Goal: Task Accomplishment & Management: Manage account settings

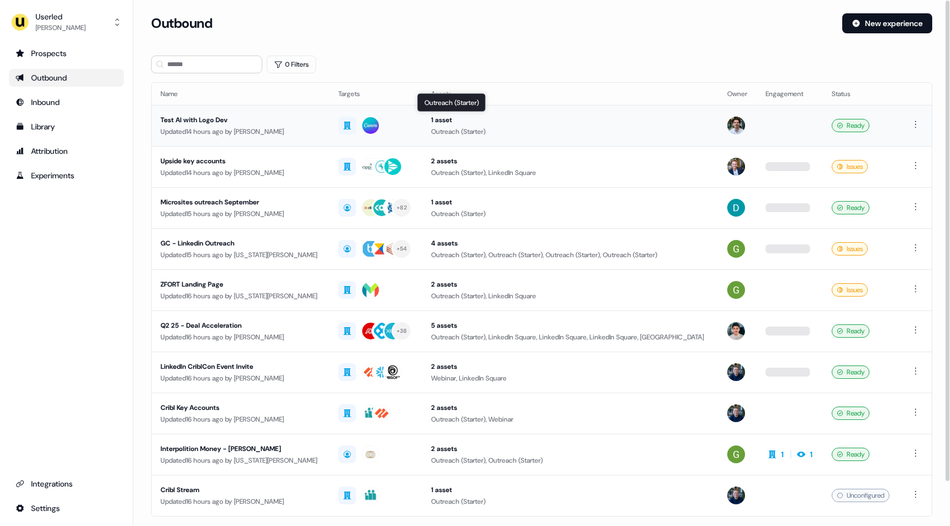
click at [547, 132] on div "Outreach (Starter)" at bounding box center [570, 131] width 278 height 11
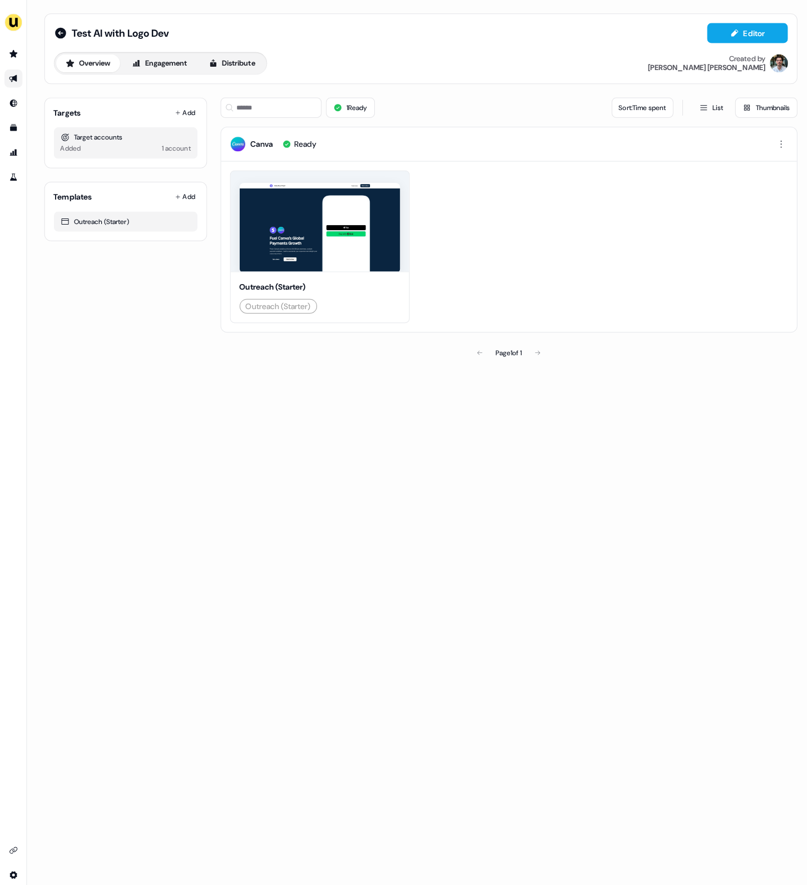
click at [183, 58] on button "Engagement" at bounding box center [158, 63] width 74 height 18
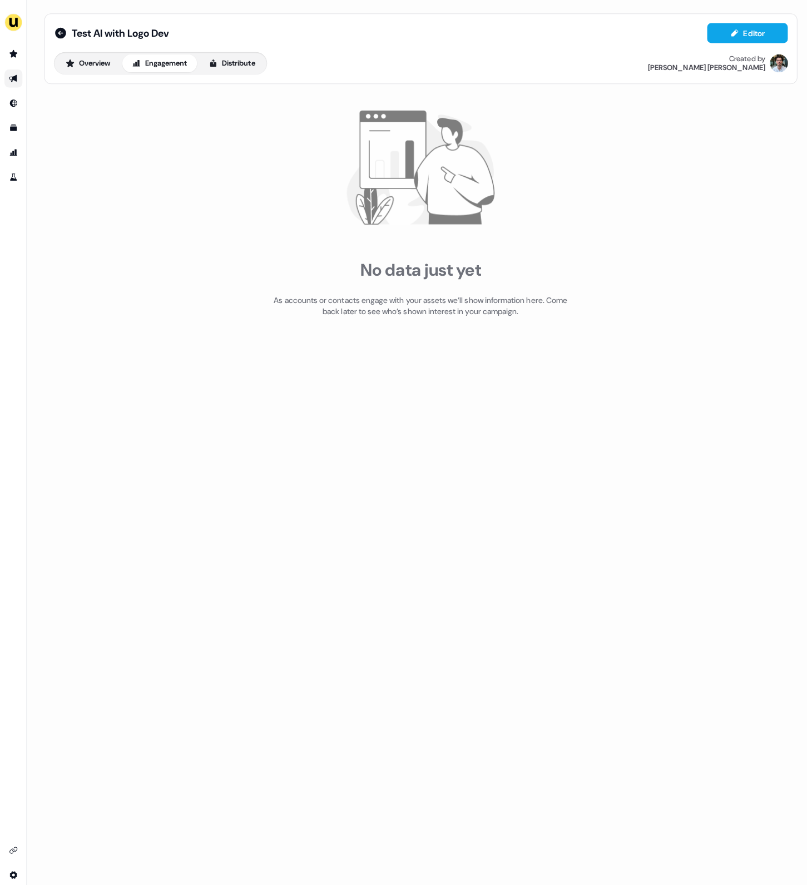
click at [111, 70] on button "Overview" at bounding box center [87, 63] width 63 height 18
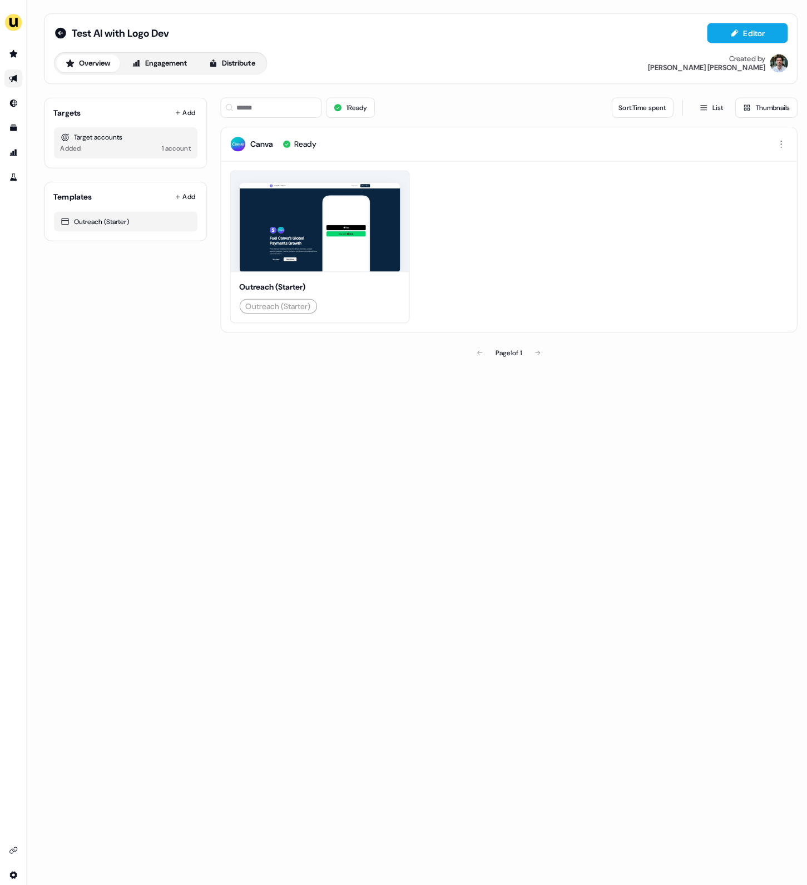
click at [150, 69] on button "Engagement" at bounding box center [158, 63] width 74 height 18
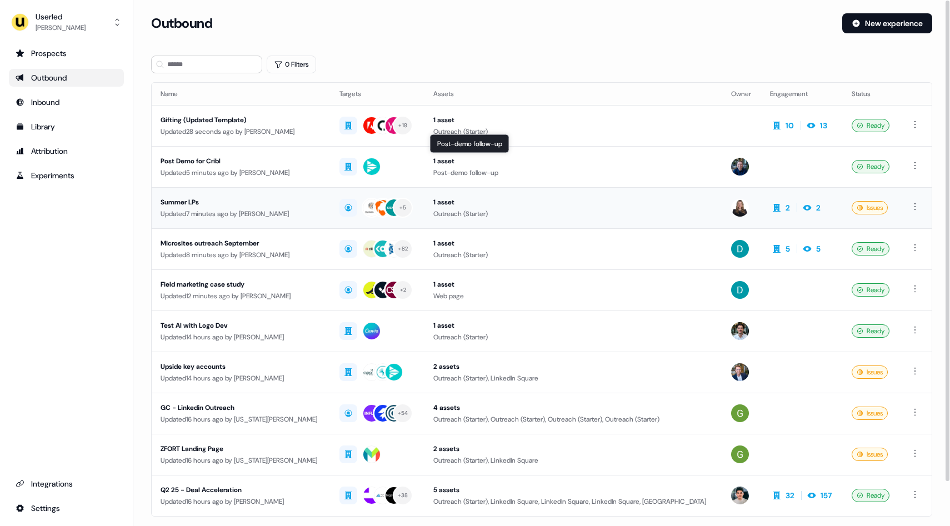
click at [588, 200] on div "1 asset" at bounding box center [574, 202] width 281 height 11
click at [571, 133] on div "Outreach (Starter)" at bounding box center [574, 131] width 281 height 11
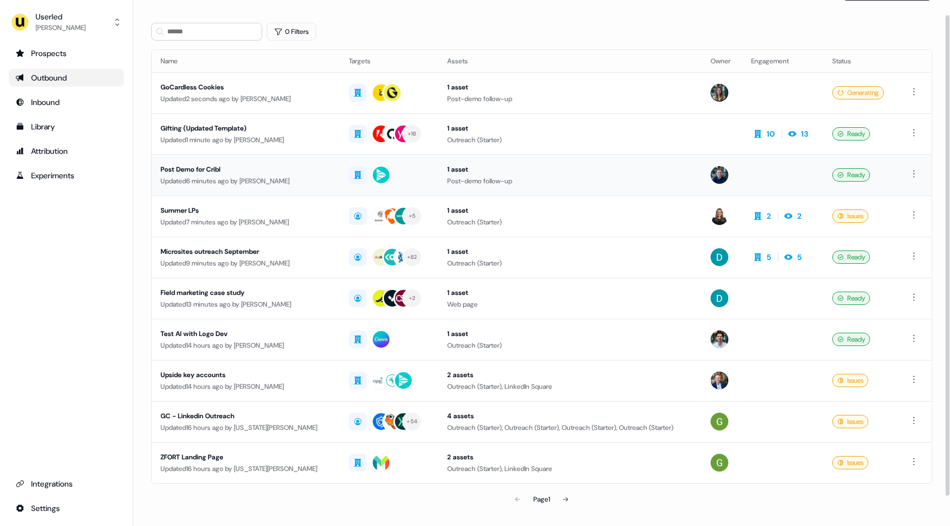
scroll to position [32, 0]
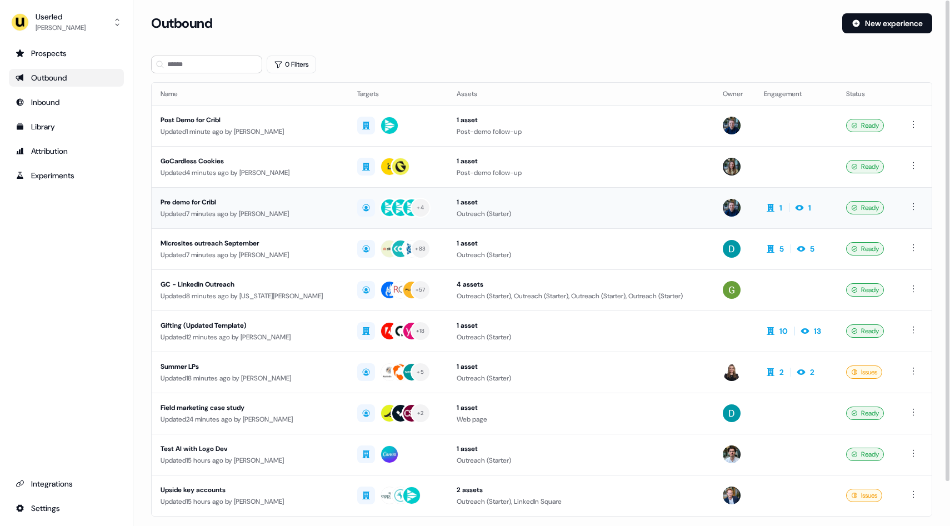
click at [545, 206] on div "1 asset" at bounding box center [581, 202] width 248 height 11
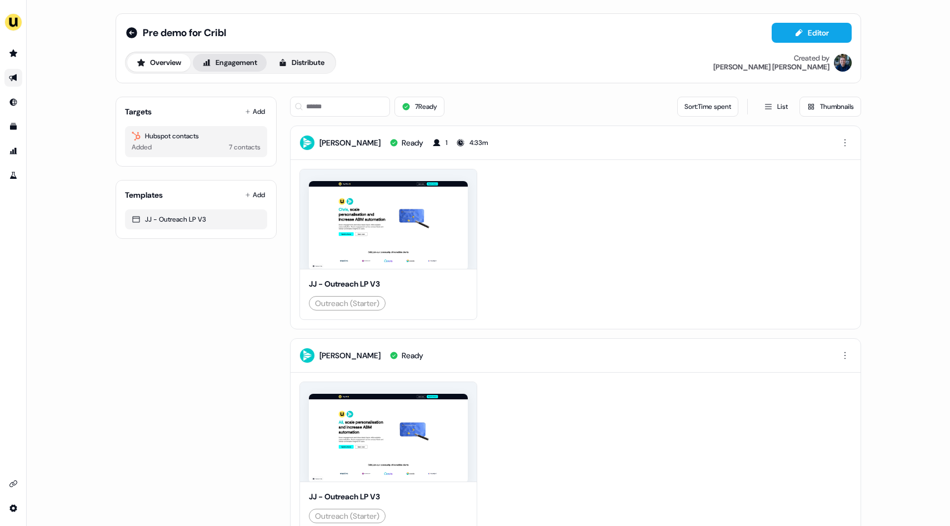
click at [251, 66] on button "Engagement" at bounding box center [230, 63] width 74 height 18
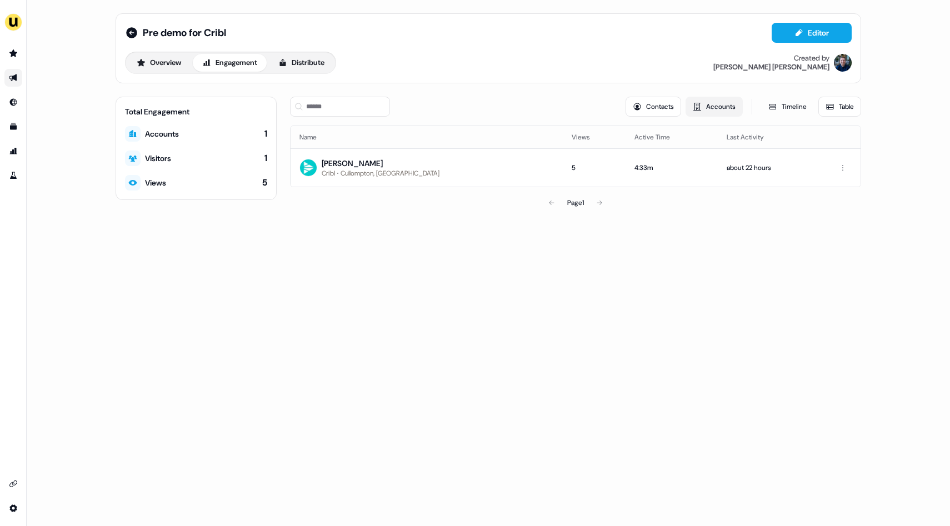
click at [704, 108] on button "Accounts" at bounding box center [714, 107] width 57 height 20
